Goal: Task Accomplishment & Management: Manage account settings

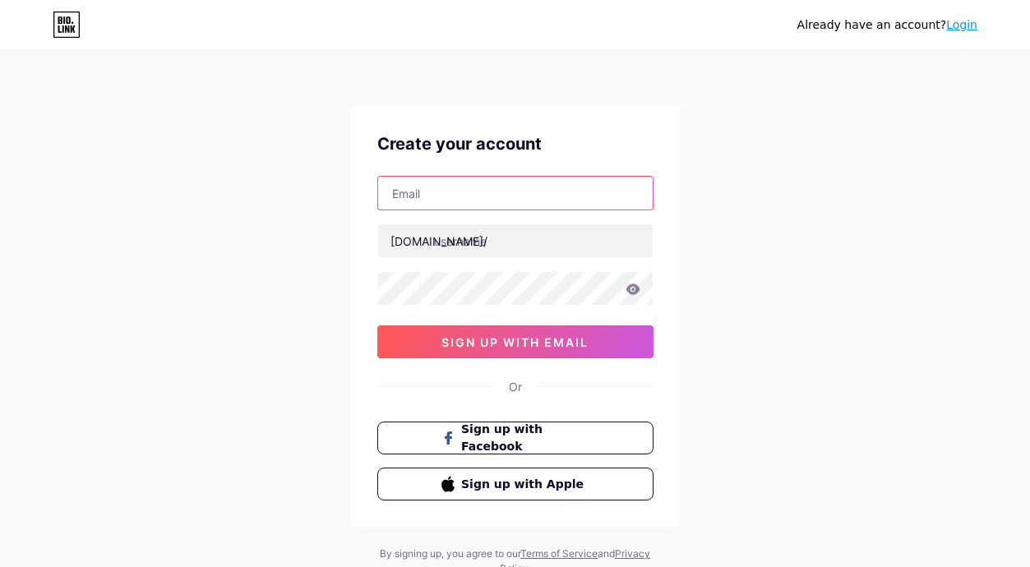
click at [456, 209] on input "text" at bounding box center [515, 193] width 275 height 33
type input "[EMAIL_ADDRESS][DOMAIN_NAME]"
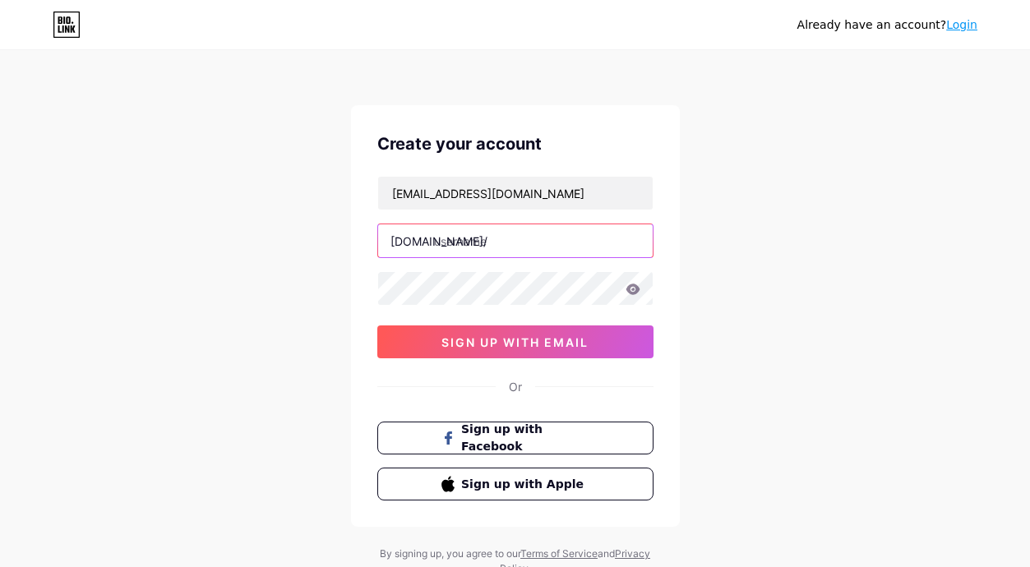
click at [485, 249] on input "text" at bounding box center [515, 240] width 275 height 33
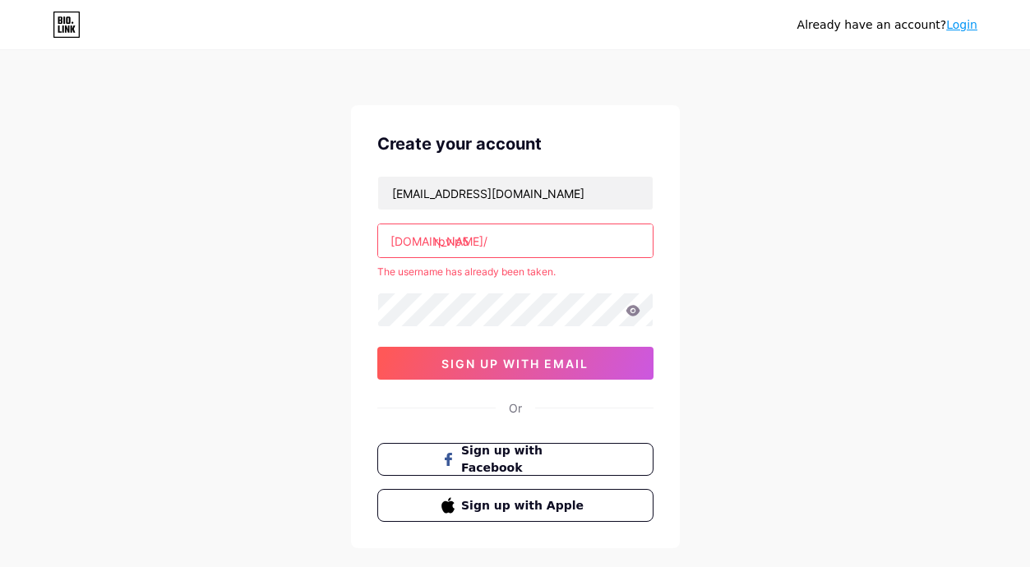
click at [433, 245] on input "rpvip5" at bounding box center [515, 240] width 275 height 33
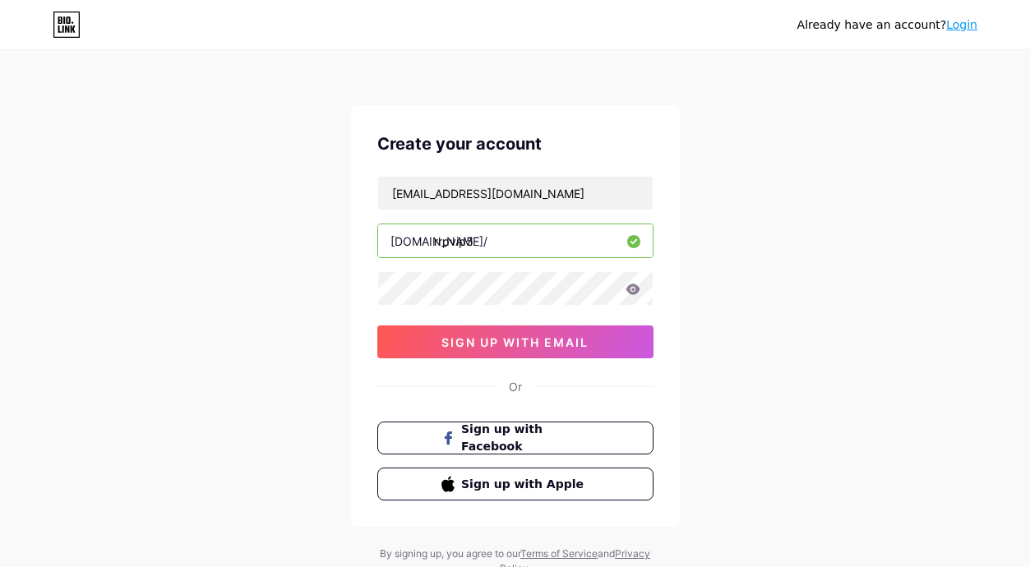
type input "rrpvip5"
click at [423, 308] on div "[EMAIL_ADDRESS][DOMAIN_NAME] [DOMAIN_NAME]/ rrpvip5 0cAFcWeA4f0G2uQf8_5HIFp32Am…" at bounding box center [515, 267] width 276 height 183
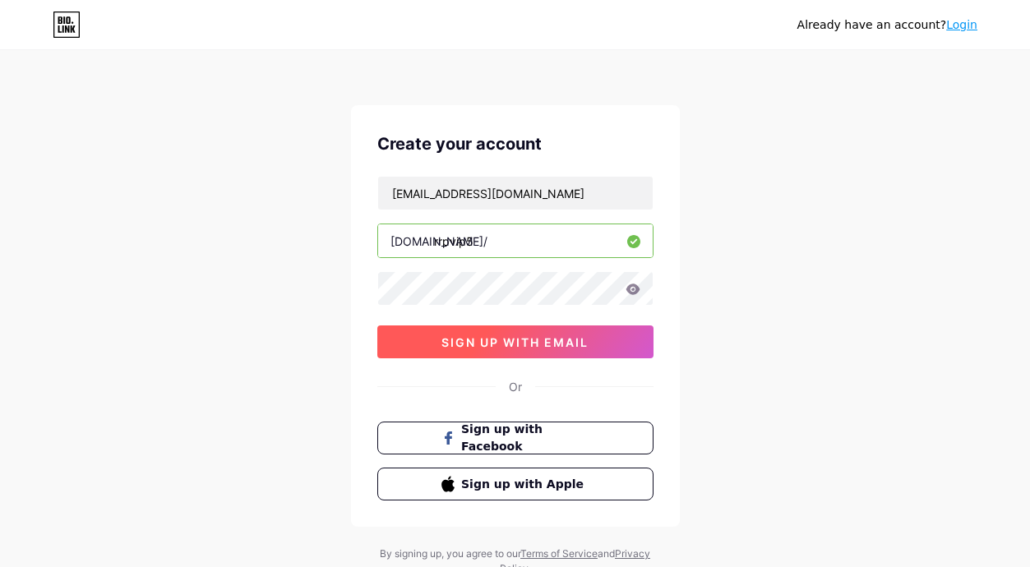
click at [497, 341] on span "sign up with email" at bounding box center [515, 342] width 147 height 14
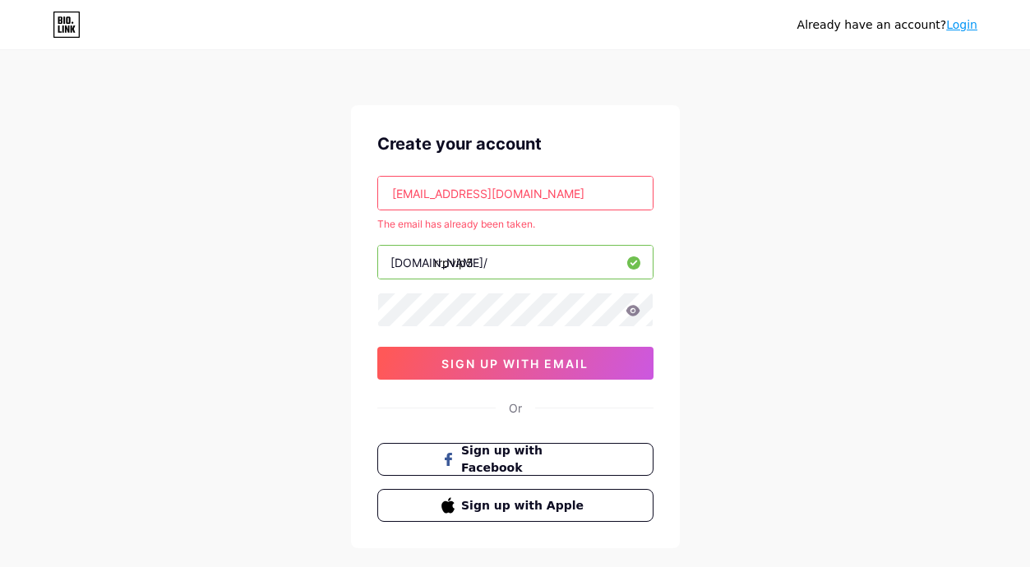
click at [63, 29] on icon at bounding box center [63, 28] width 2 height 7
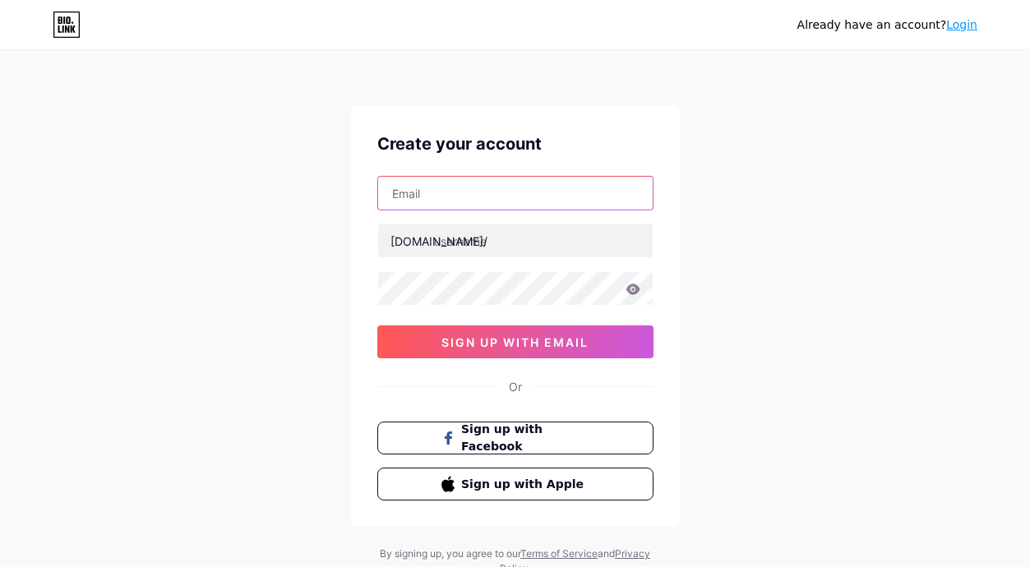
click at [448, 195] on input "text" at bounding box center [515, 193] width 275 height 33
type input "[EMAIL_ADDRESS][DOMAIN_NAME]"
click at [626, 289] on icon at bounding box center [633, 290] width 15 height 12
click at [627, 288] on icon at bounding box center [633, 289] width 14 height 11
click at [634, 288] on icon at bounding box center [633, 290] width 15 height 12
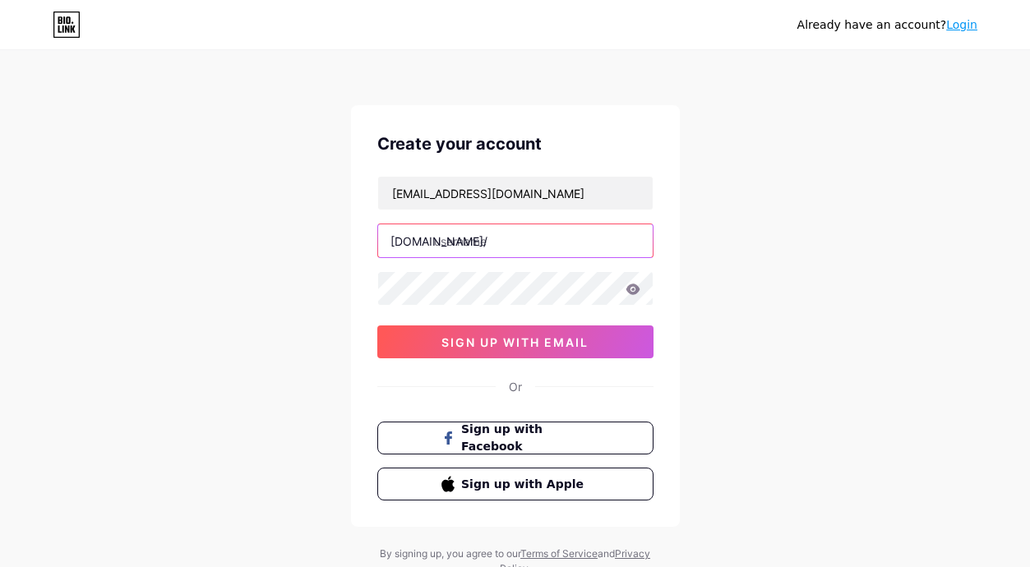
click at [515, 239] on input "text" at bounding box center [515, 240] width 275 height 33
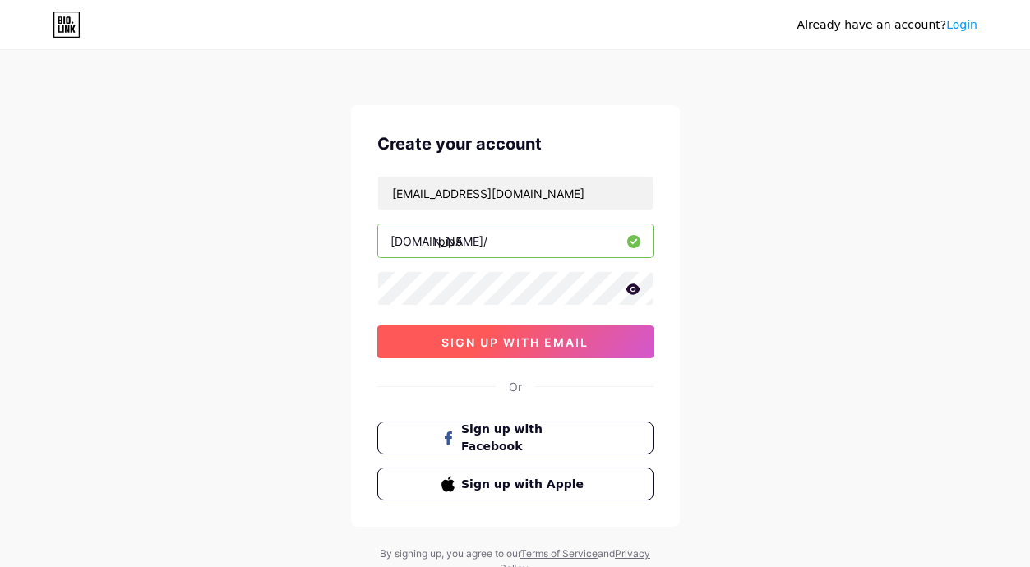
type input "rpip5"
click at [584, 332] on button "sign up with email" at bounding box center [515, 342] width 276 height 33
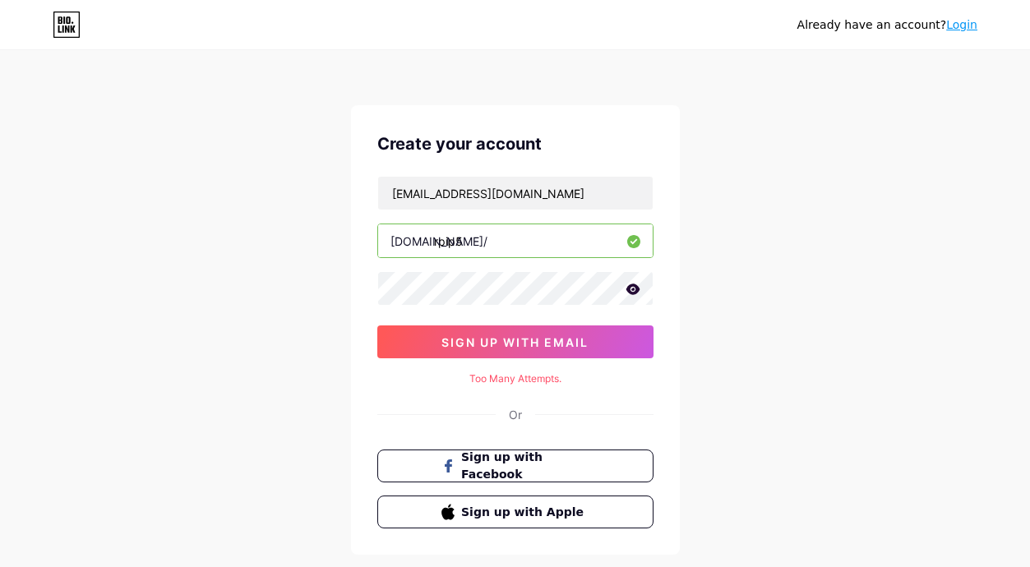
click at [521, 377] on div "Too Many Attempts." at bounding box center [515, 379] width 276 height 15
copy div "Too Many Attempts."
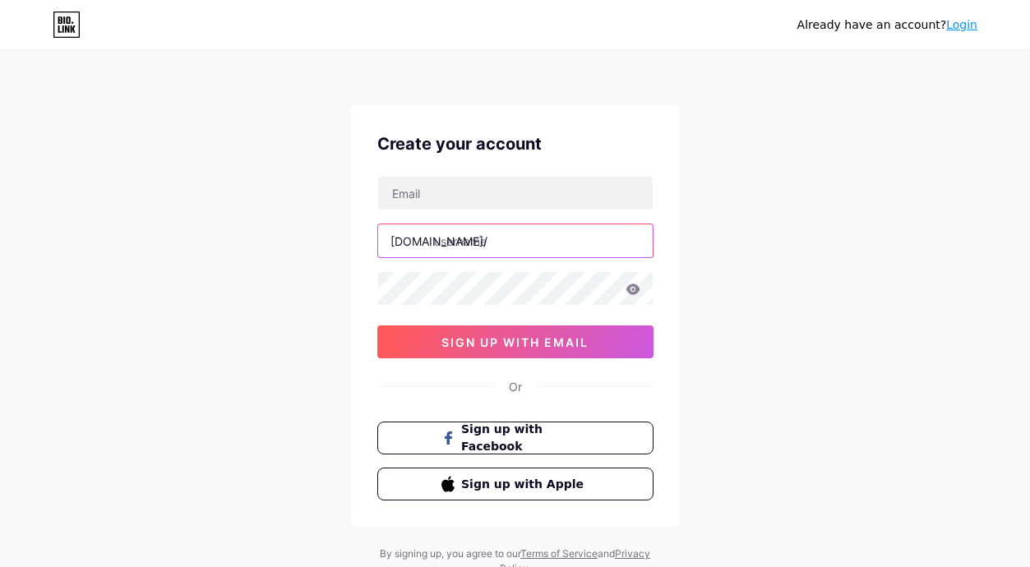
click at [439, 236] on input "text" at bounding box center [515, 240] width 275 height 33
type input "rpviip5"
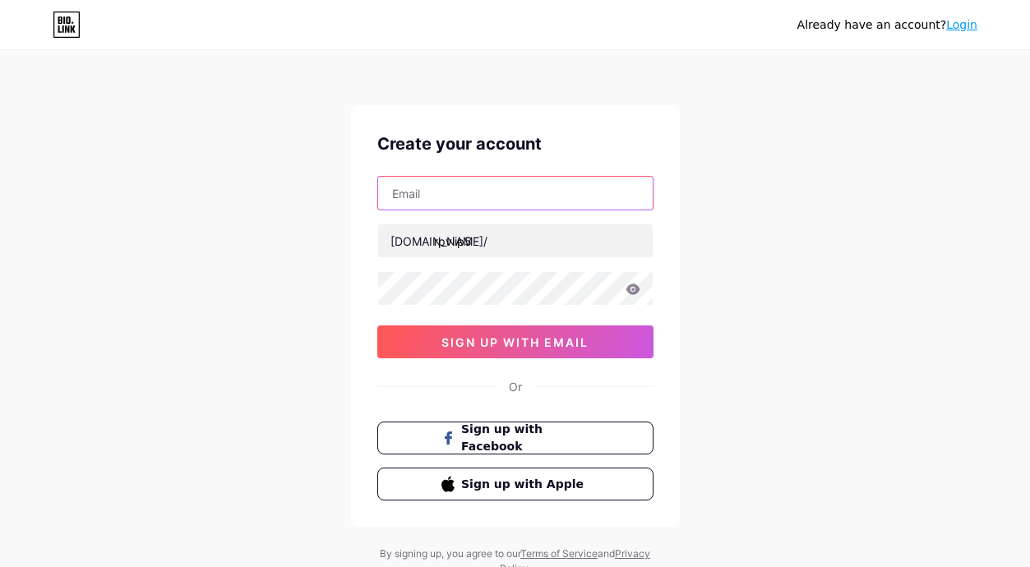
click at [444, 198] on input "text" at bounding box center [515, 193] width 275 height 33
type input "[EMAIL_ADDRESS][DOMAIN_NAME]"
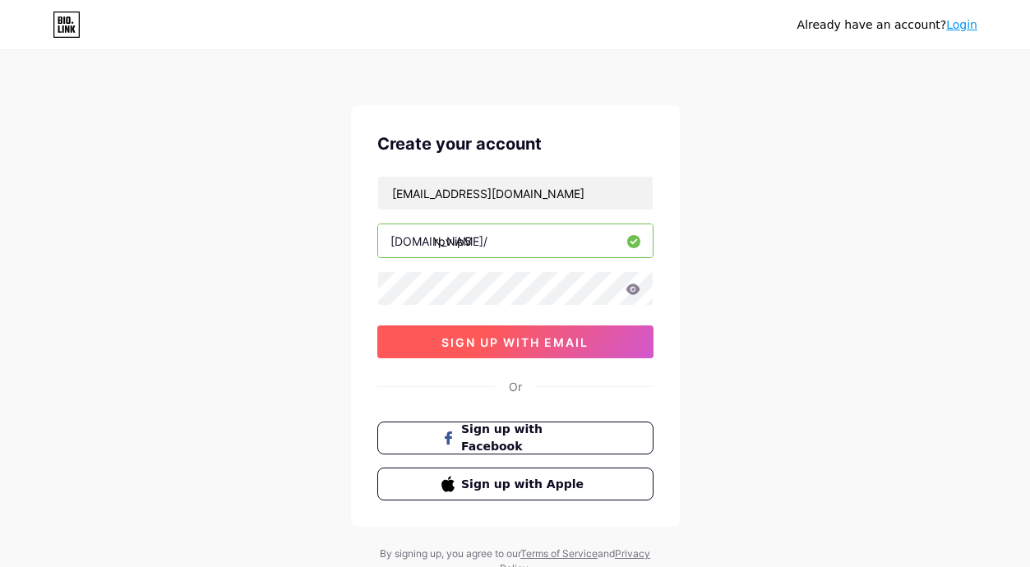
click at [496, 337] on span "sign up with email" at bounding box center [515, 342] width 147 height 14
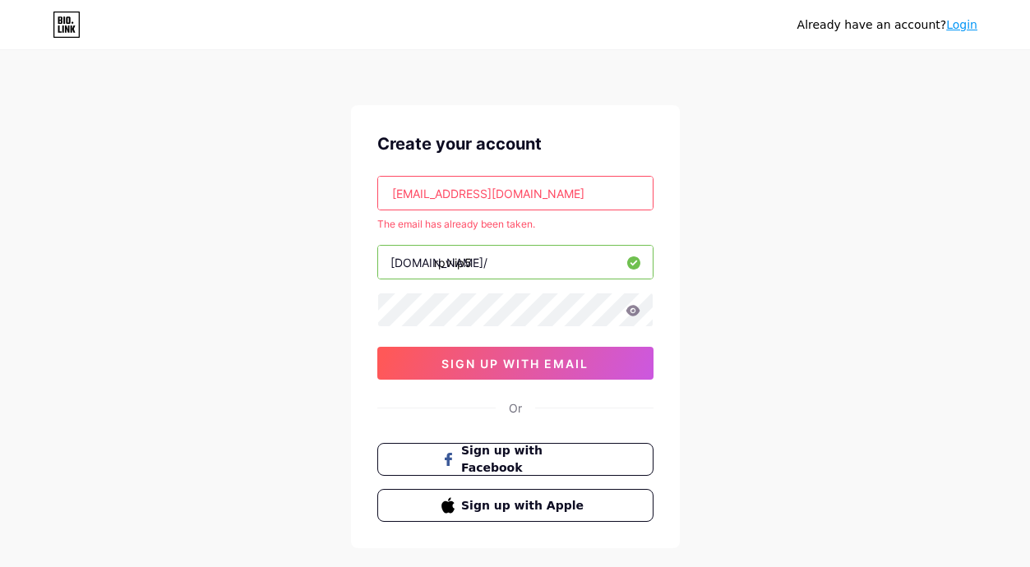
click at [467, 227] on div "The email has already been taken." at bounding box center [515, 224] width 276 height 15
copy div "The email has already been taken."
click at [953, 31] on link "Login" at bounding box center [961, 24] width 31 height 13
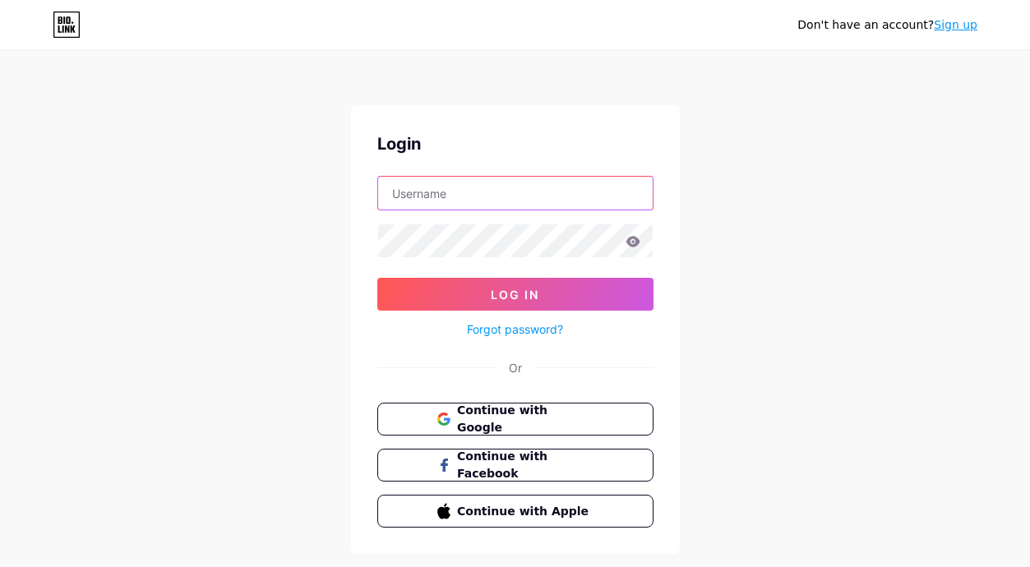
click at [461, 190] on input "text" at bounding box center [515, 193] width 275 height 33
click at [520, 332] on link "Forgot password?" at bounding box center [515, 329] width 96 height 17
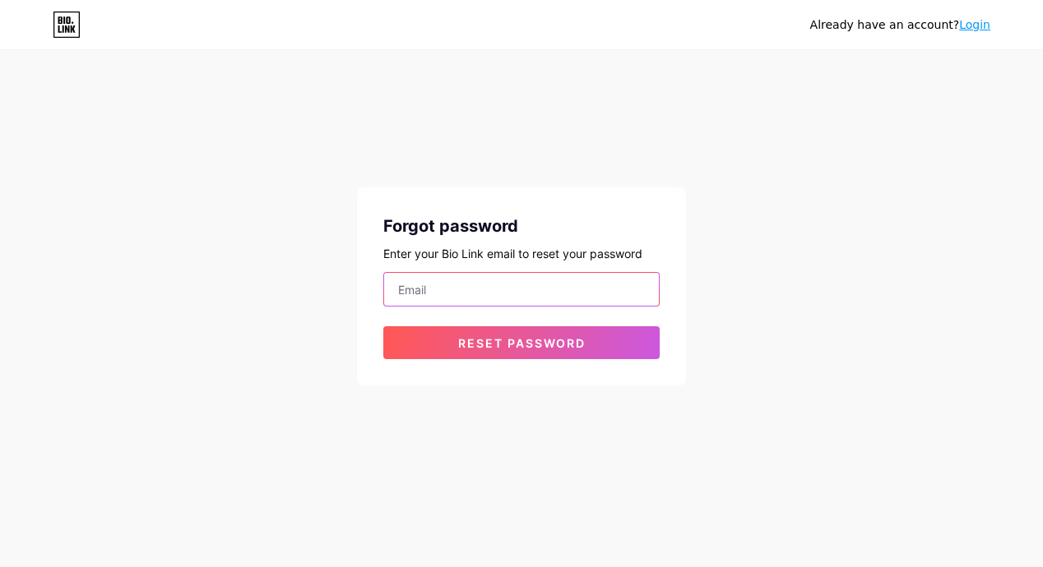
click at [466, 297] on input "email" at bounding box center [521, 289] width 275 height 33
type input "[EMAIL_ADDRESS][DOMAIN_NAME]"
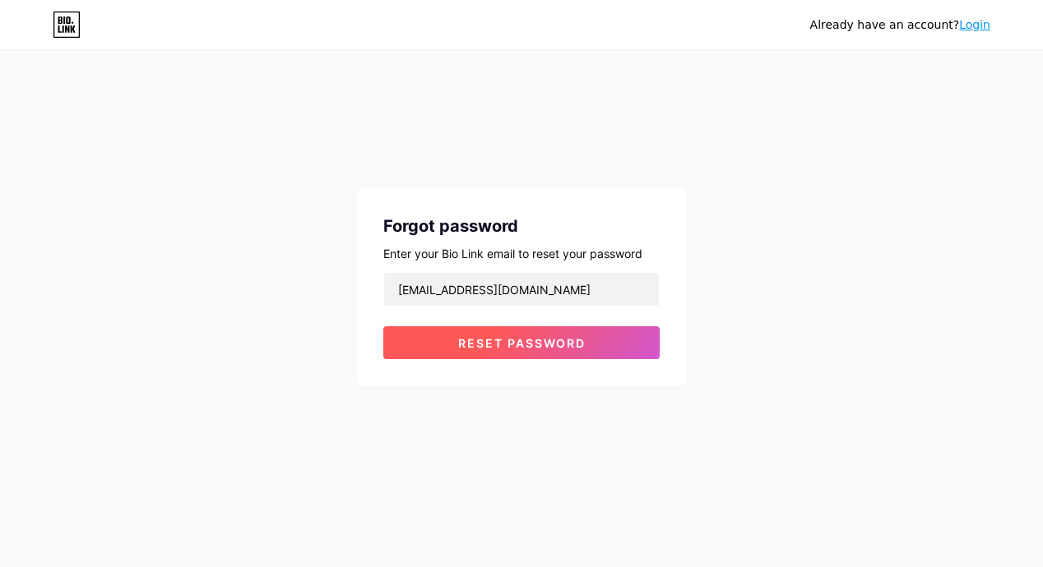
click at [515, 344] on span "Reset password" at bounding box center [521, 343] width 127 height 14
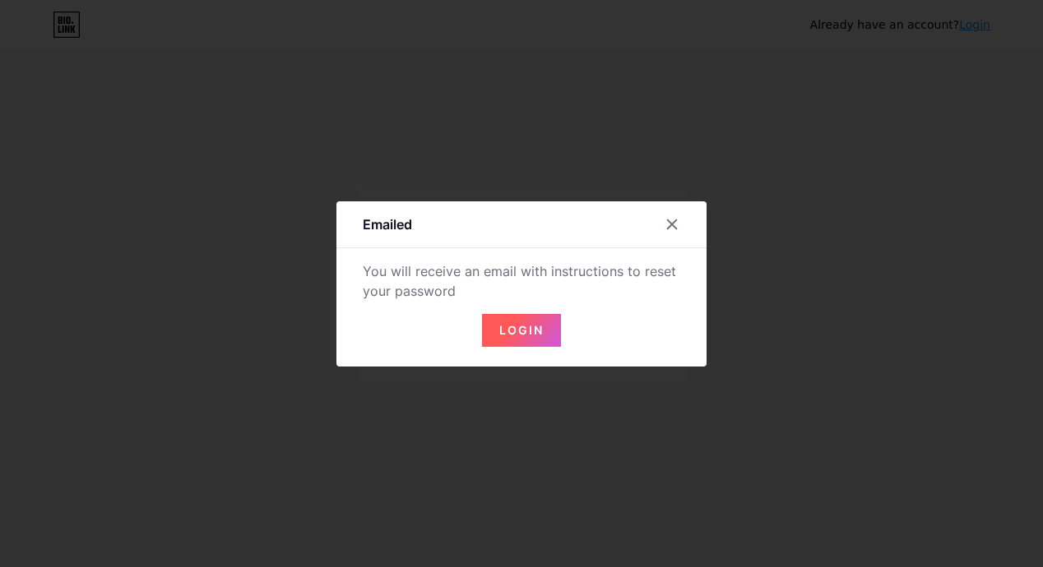
click at [505, 323] on span "Login" at bounding box center [521, 330] width 44 height 14
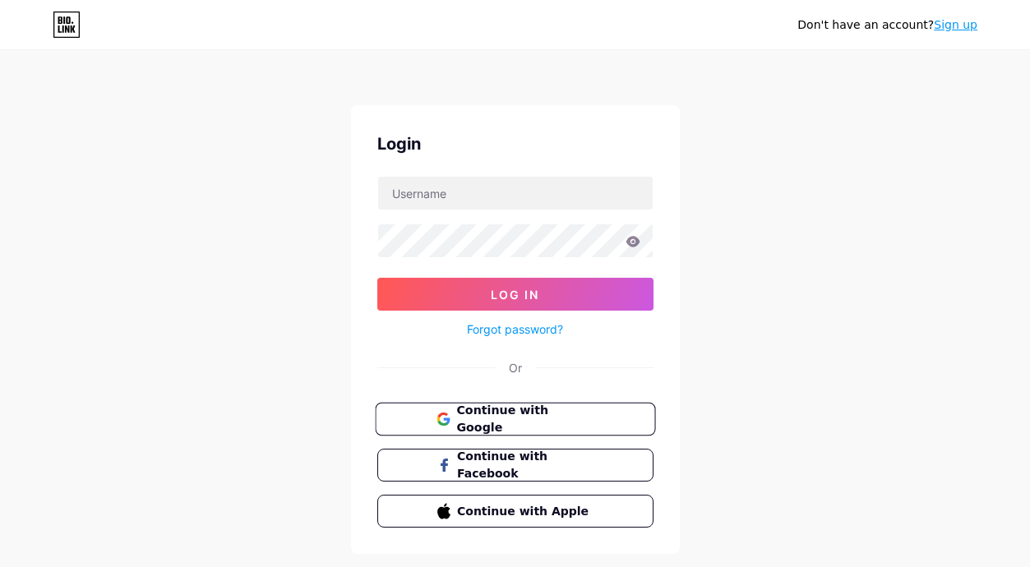
click at [514, 414] on span "Continue with Google" at bounding box center [524, 419] width 137 height 35
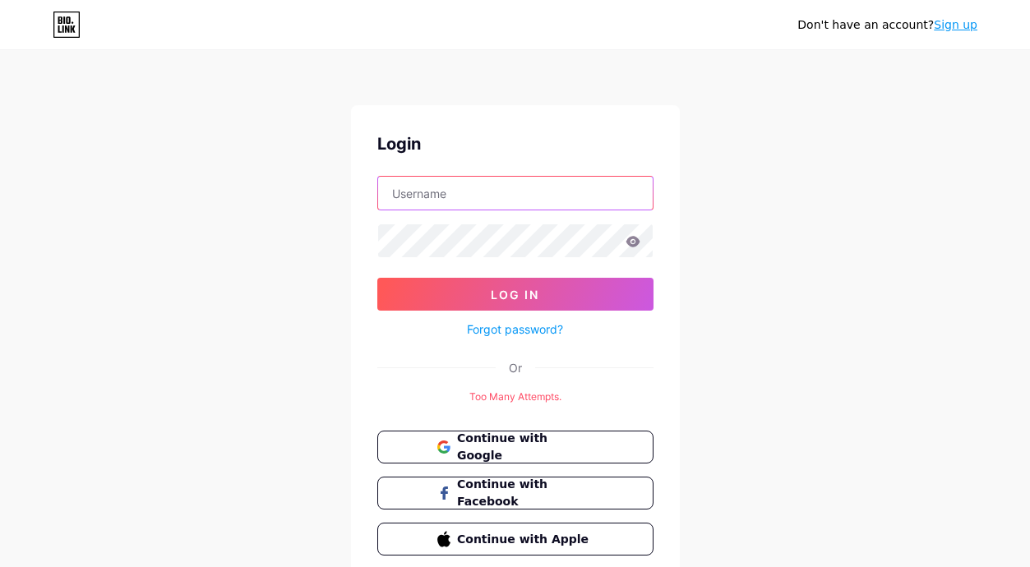
click at [420, 195] on input "text" at bounding box center [515, 193] width 275 height 33
click at [483, 185] on input "text" at bounding box center [515, 193] width 275 height 33
type input "rpvip5"
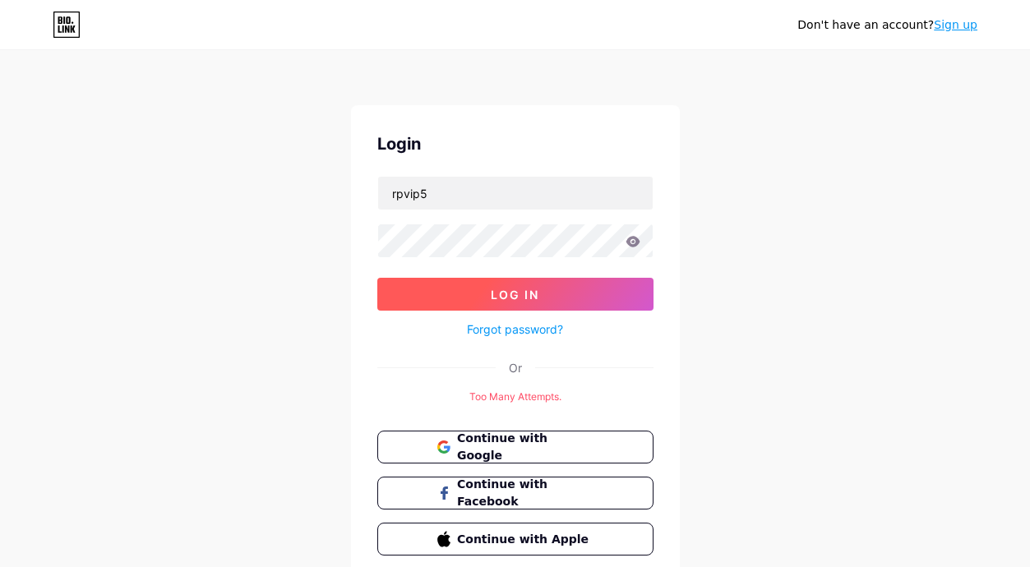
click at [490, 283] on button "Log In" at bounding box center [515, 294] width 276 height 33
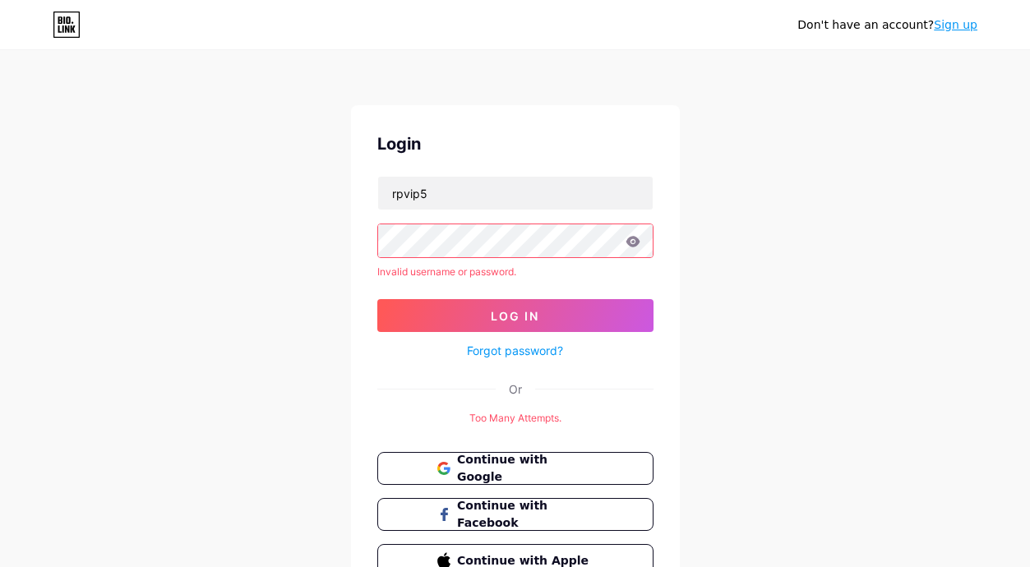
click at [531, 344] on link "Forgot password?" at bounding box center [515, 350] width 96 height 17
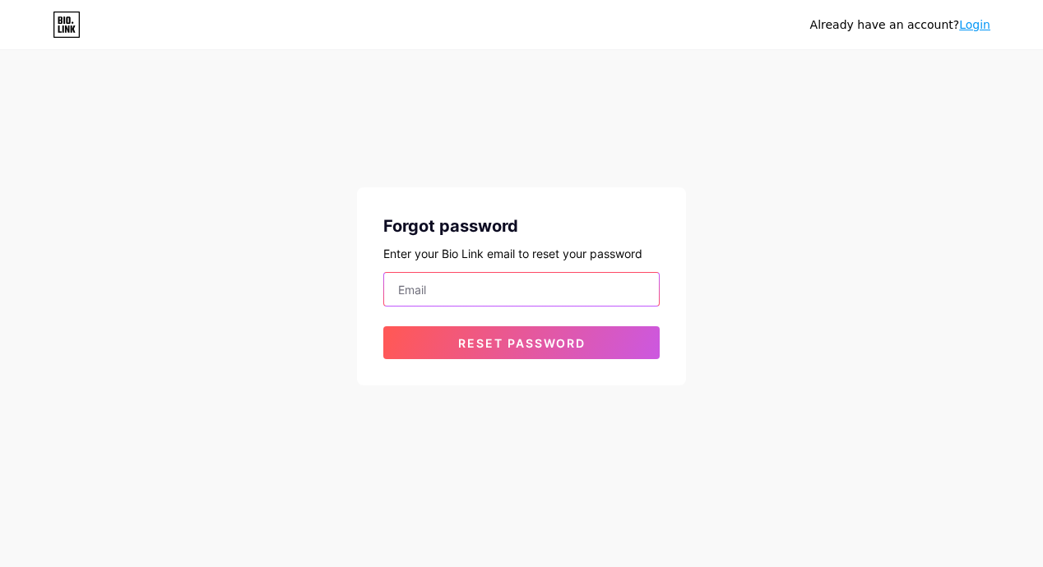
click at [487, 293] on input "email" at bounding box center [521, 289] width 275 height 33
type input "[EMAIL_ADDRESS][DOMAIN_NAME]"
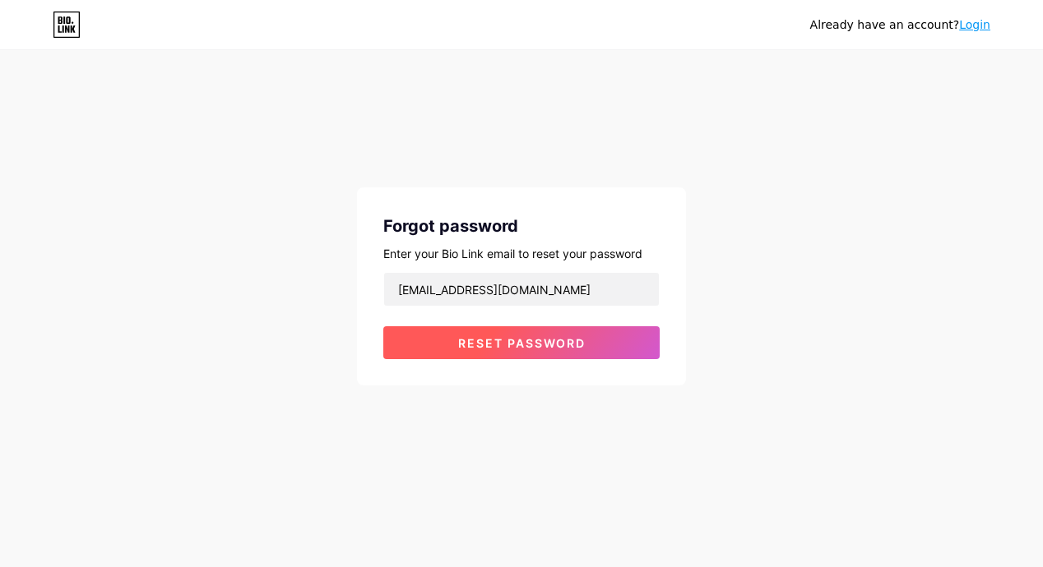
click at [512, 333] on button "Reset password" at bounding box center [521, 342] width 276 height 33
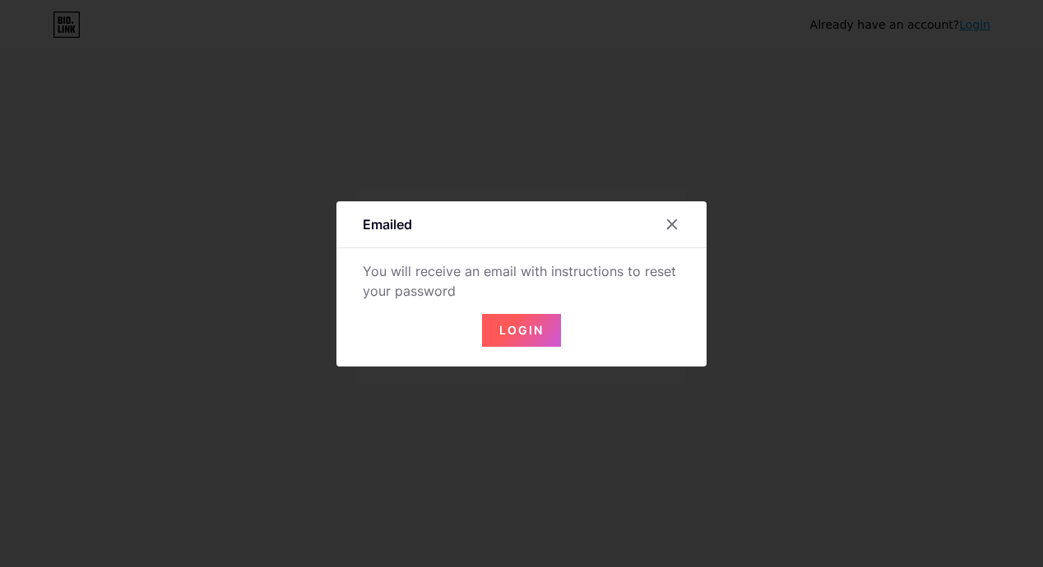
click at [504, 315] on button "Login" at bounding box center [521, 330] width 79 height 33
